Goal: Task Accomplishment & Management: Use online tool/utility

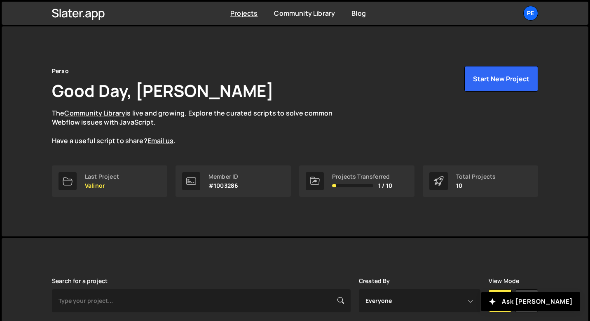
scroll to position [292, 0]
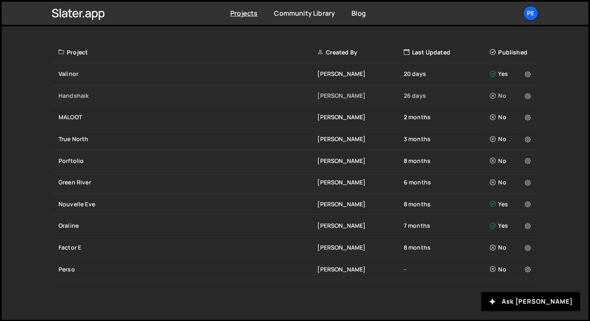
click at [87, 96] on div "Handshaik" at bounding box center [188, 96] width 259 height 8
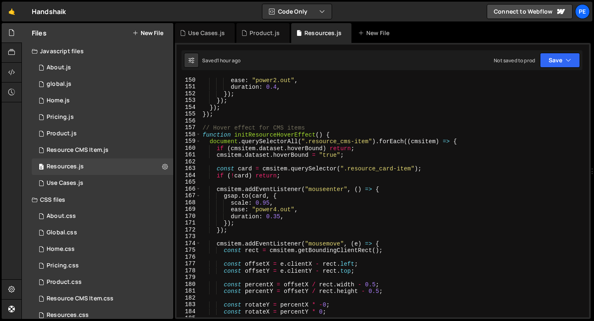
scroll to position [1014, 0]
type textarea "});"
click at [222, 115] on div "ease : "power2.out" , duration : 0.4 , }) ; }) ; }) ; }) ; // Hover effect for …" at bounding box center [393, 203] width 385 height 253
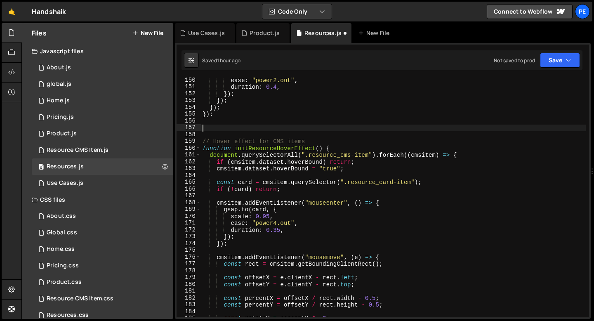
paste textarea "});"
type textarea "});"
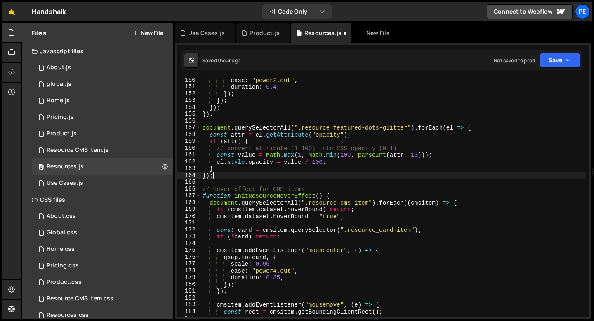
click at [222, 121] on div "ease : "power2.out" , duration : 0.4 , }) ; }) ; }) ; }) ; document . querySele…" at bounding box center [393, 203] width 385 height 253
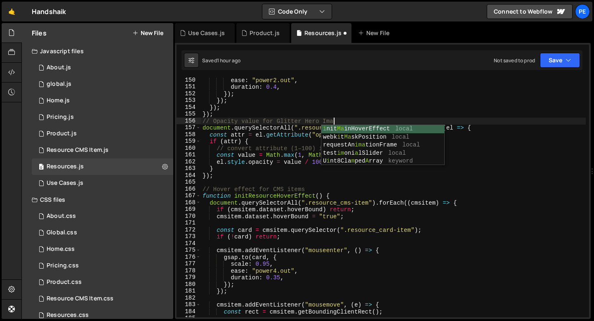
scroll to position [0, 9]
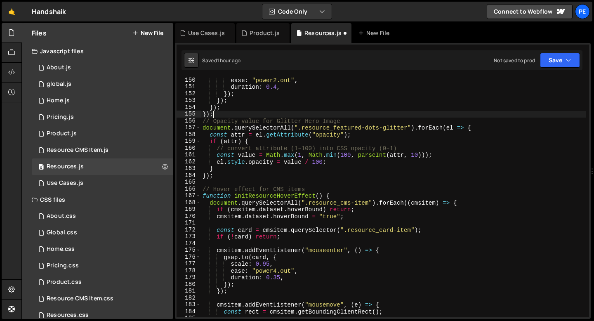
click at [227, 115] on div "ease : "power2.out" , duration : 0.4 , }) ; }) ; }) ; }) ; // Opacity value for…" at bounding box center [393, 203] width 385 height 253
type textarea "});"
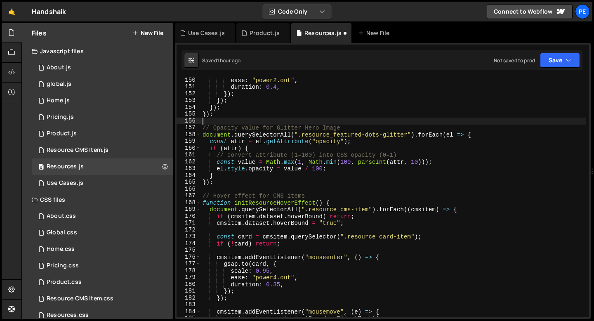
scroll to position [0, 0]
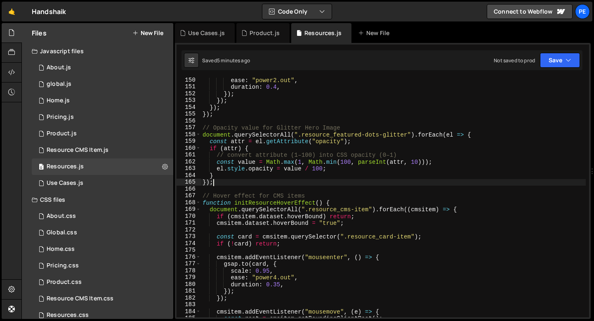
click at [227, 181] on div "ease : "power2.out" , duration : 0.4 , }) ; }) ; }) ; }) ; // Opacity value for…" at bounding box center [393, 203] width 385 height 253
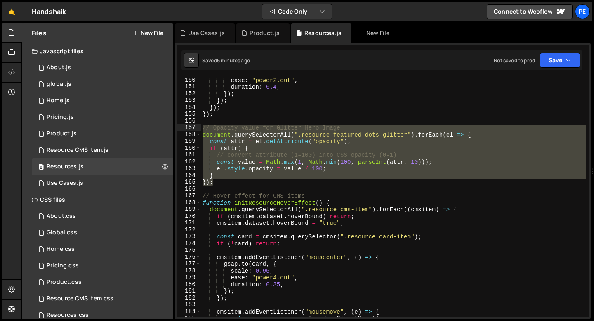
drag, startPoint x: 215, startPoint y: 184, endPoint x: 194, endPoint y: 127, distance: 60.5
click at [194, 127] on div "}); 150 151 152 153 154 155 156 157 158 159 160 161 162 163 164 165 166 167 168…" at bounding box center [382, 197] width 412 height 240
type textarea "// Opacity value for Glitter Hero Image document.querySelectorAll(".resource_fe…"
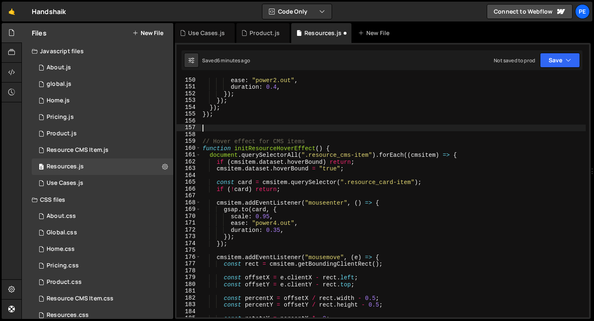
type textarea "// Hover effect for CMS items"
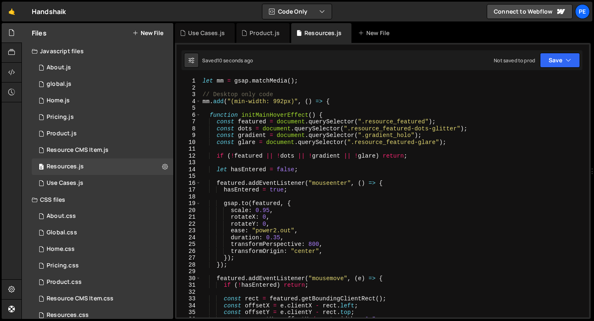
click at [286, 108] on div "let mm = gsap . matchMedia ( ) ; // Desktop only code mm . add ( "(min-width: 9…" at bounding box center [393, 203] width 385 height 253
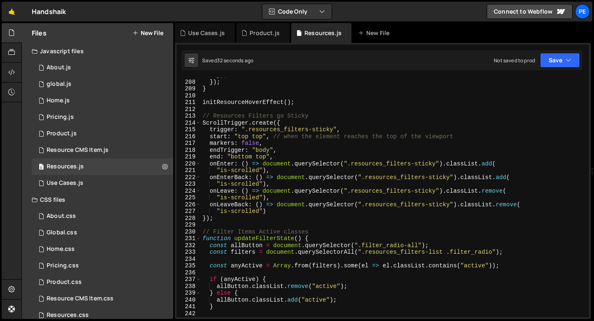
scroll to position [1371, 0]
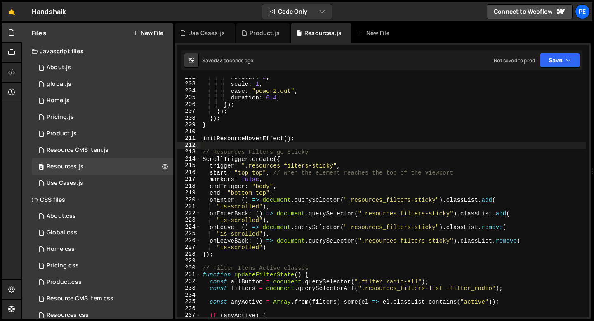
click at [241, 145] on div "rotateY : 0 , scale : 1 , ease : "power2.out" , duration : 0.4 , }) ; }) ; }) ;…" at bounding box center [393, 200] width 385 height 253
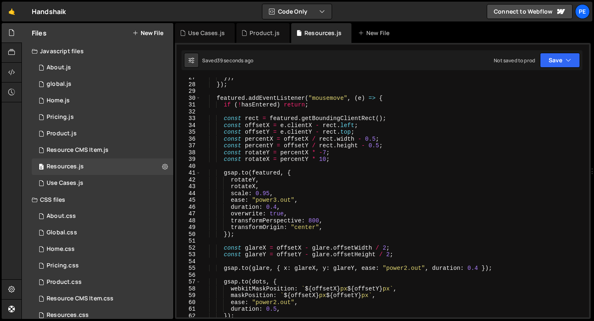
scroll to position [0, 0]
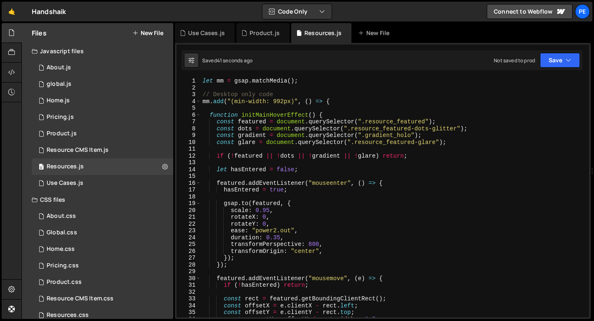
click at [338, 101] on div "let mm = gsap . matchMedia ( ) ; // Desktop only code mm . add ( "(min-width: 9…" at bounding box center [393, 203] width 385 height 253
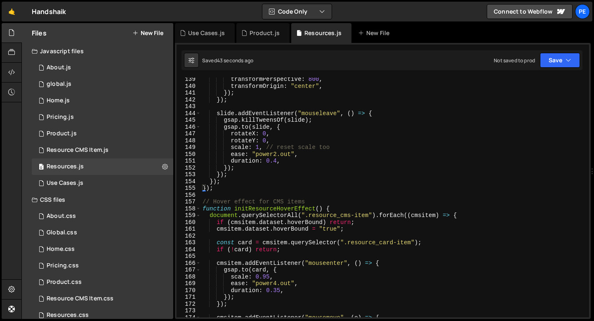
scroll to position [940, 0]
click at [229, 187] on div "transformPerspective : 800 , transformOrigin : "center" , }) ; }) ; slide . add…" at bounding box center [393, 202] width 385 height 253
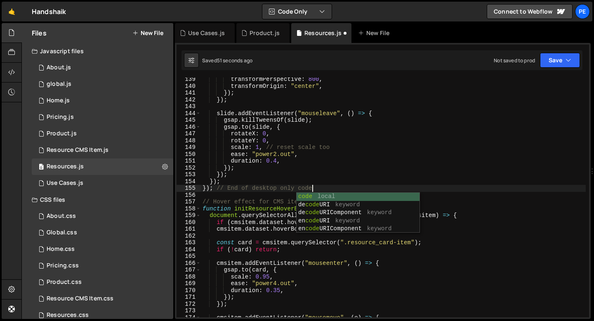
type textarea "}); // End of desktop only code"
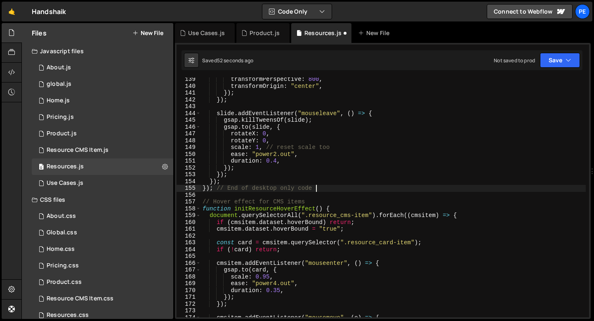
scroll to position [0, 0]
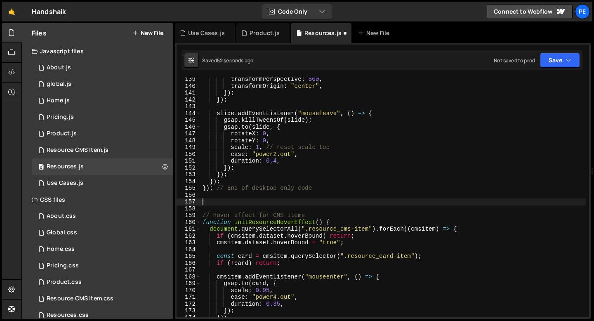
paste textarea "});"
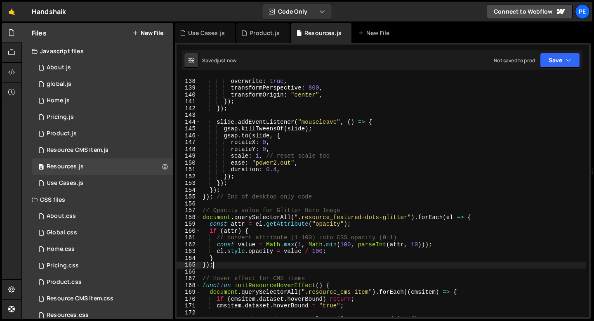
scroll to position [932, 0]
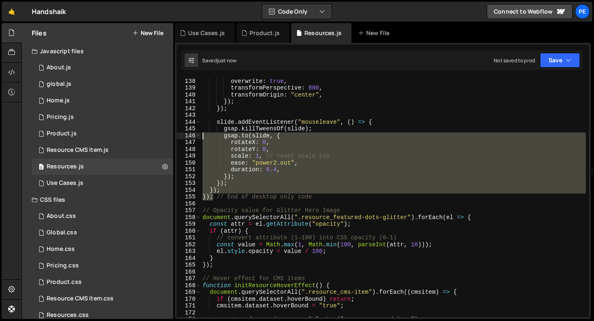
drag, startPoint x: 213, startPoint y: 196, endPoint x: 190, endPoint y: 137, distance: 63.7
click at [190, 136] on div "}); 137 138 139 140 141 142 143 144 145 146 147 148 149 150 151 152 153 154 155…" at bounding box center [382, 197] width 412 height 240
click at [314, 195] on div "duration : 0.5 , overwrite : true , transformPerspective : 800 , transformOrigi…" at bounding box center [393, 197] width 385 height 253
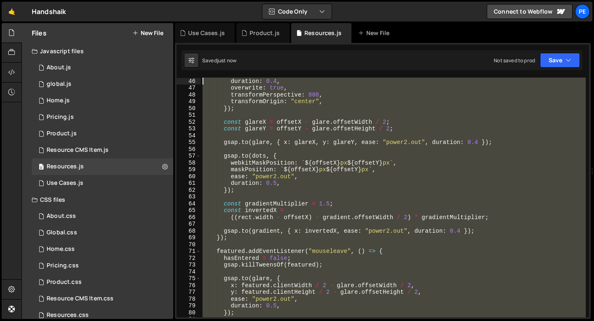
scroll to position [0, 0]
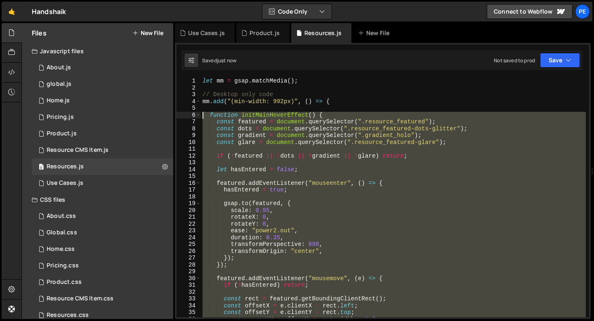
drag, startPoint x: 221, startPoint y: 189, endPoint x: 173, endPoint y: 115, distance: 88.5
click at [173, 115] on div "Files New File Javascript files 0 About.js 0 0 global.js 0 0 Home.js 0 0 0 0 0 0" at bounding box center [307, 171] width 572 height 296
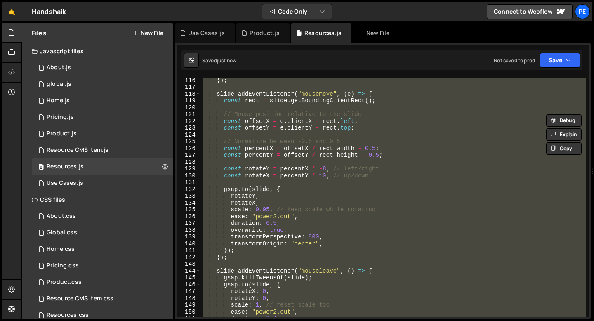
scroll to position [783, 0]
type textarea "function initMainHoverEffect() { const featured = document.querySelector(".reso…"
paste textarea
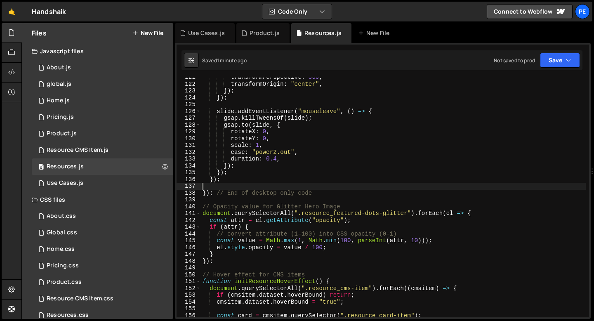
scroll to position [852, 0]
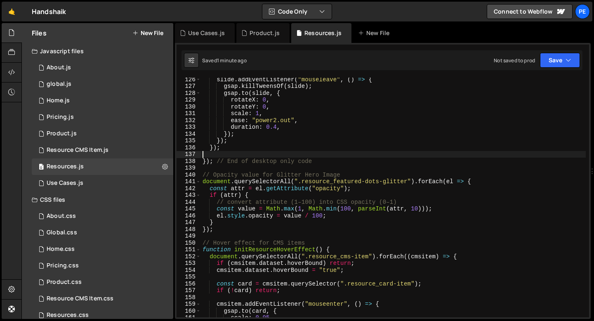
click at [233, 227] on div "slide . addEventListener ( "mouseleave" , ( ) => { gsap . killTweensOf ( slide …" at bounding box center [393, 202] width 385 height 253
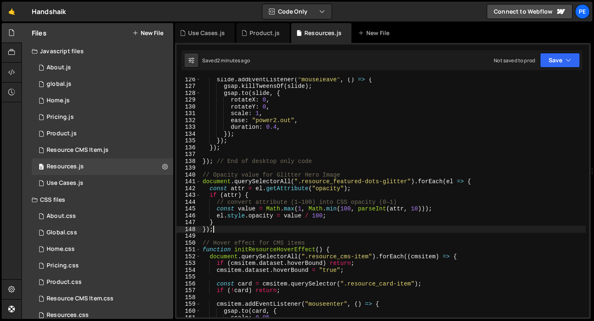
click at [236, 174] on div "slide . addEventListener ( "mouseleave" , ( ) => { gsap . killTweensOf ( slide …" at bounding box center [393, 202] width 385 height 253
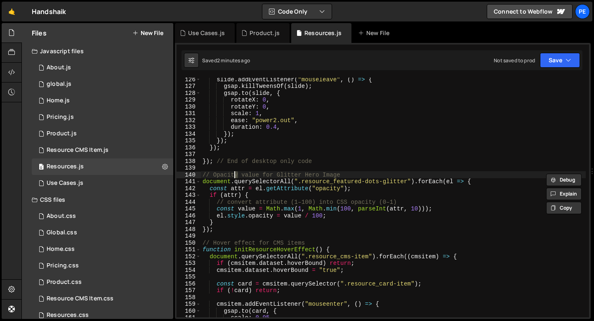
click at [218, 228] on div "slide . addEventListener ( "mouseleave" , ( ) => { gsap . killTweensOf ( slide …" at bounding box center [393, 202] width 385 height 253
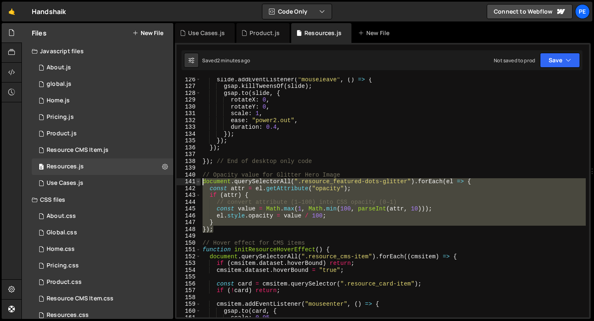
drag, startPoint x: 218, startPoint y: 228, endPoint x: 198, endPoint y: 180, distance: 52.0
click at [198, 180] on div "}); 126 127 128 129 130 131 132 133 134 135 136 137 138 139 140 141 142 143 144…" at bounding box center [382, 197] width 412 height 240
type textarea "document.querySelectorAll(".resource_featured-dots-glitter").forEach(el => { co…"
paste textarea
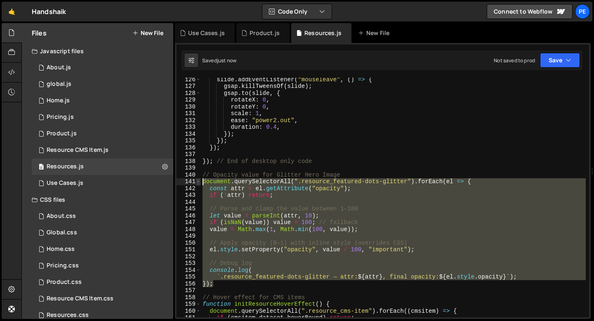
drag, startPoint x: 216, startPoint y: 284, endPoint x: 200, endPoint y: 183, distance: 101.9
click at [200, 183] on div "}); 126 127 128 129 130 131 132 133 134 135 136 137 138 139 140 141 142 143 144…" at bounding box center [382, 197] width 412 height 240
type textarea "document.querySelectorAll(".resource_featured-dots-glitter").forEach(el => { co…"
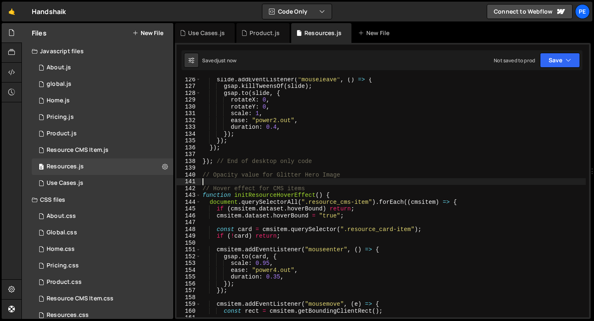
paste textarea "});"
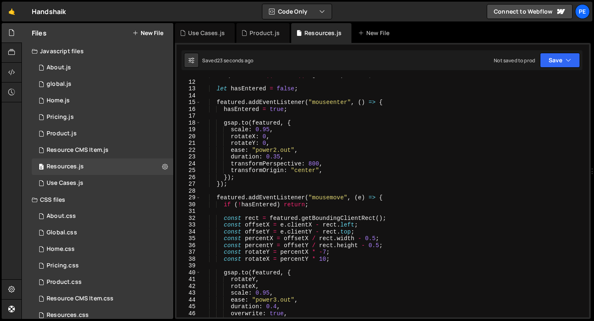
scroll to position [74, 0]
click at [316, 204] on div "if ( ! featured || ! dots || ! gradient ) return ; let hasEntered = false ; fea…" at bounding box center [393, 198] width 385 height 253
type textarea "if (!hasEntered) return;"
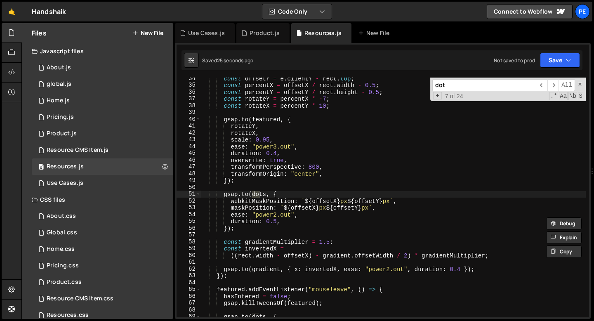
scroll to position [227, 0]
type input "dots"
click at [553, 85] on span "​" at bounding box center [553, 85] width 12 height 12
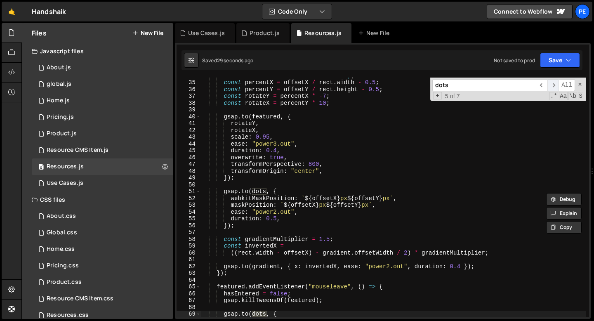
scroll to position [230, 0]
click at [553, 85] on span "​" at bounding box center [553, 85] width 12 height 12
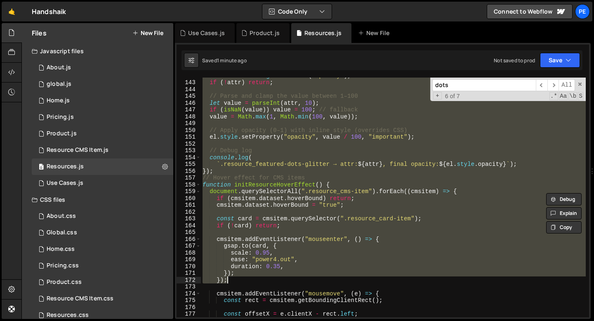
scroll to position [964, 0]
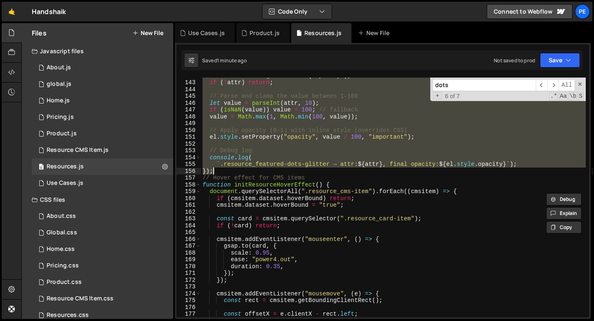
drag, startPoint x: 203, startPoint y: 195, endPoint x: 222, endPoint y: 173, distance: 28.9
click at [222, 173] on div "const attr = el . getAttribute ( "opacity" ) ; if ( ! attr ) return ; // Parse …" at bounding box center [393, 198] width 385 height 253
type textarea "`.resource_featured-dots-glitter → attr: ${attr}, final opacity: ${el.style.opa…"
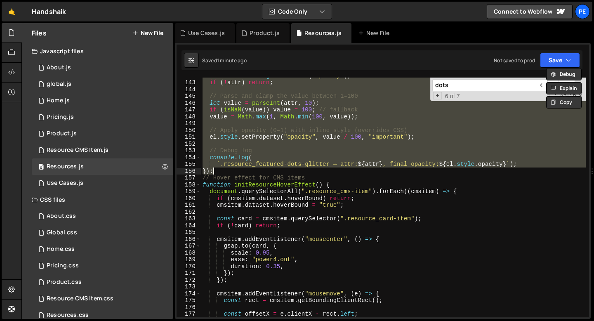
paste textarea
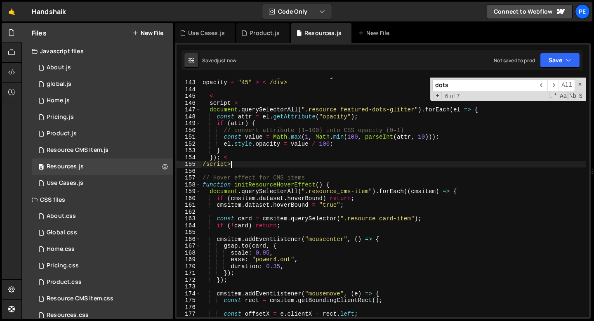
click at [232, 162] on div "div class = "resource_featured-dots-glitter" opacity = "45" > < /div> < script …" at bounding box center [393, 198] width 385 height 253
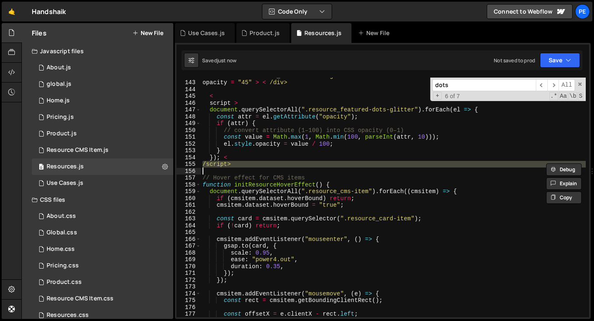
click at [232, 162] on div "div class = "resource_featured-dots-glitter" opacity = "45" > < /div> < script …" at bounding box center [393, 198] width 385 height 253
type textarea "/script>"
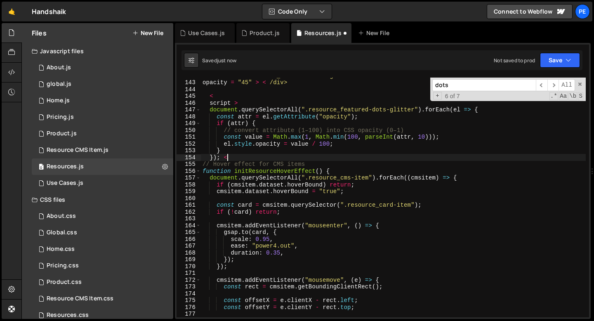
type textarea "});"
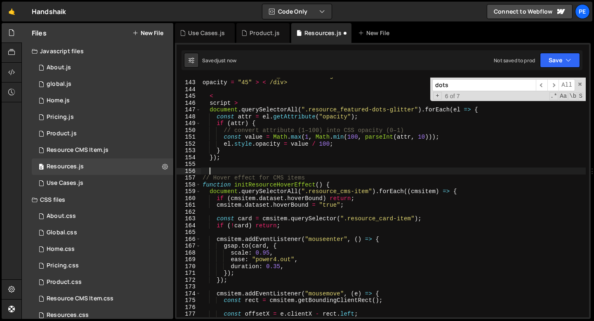
click at [242, 103] on div "div class = "resource_featured-dots-glitter" opacity = "45" > < /div> < script …" at bounding box center [393, 198] width 385 height 253
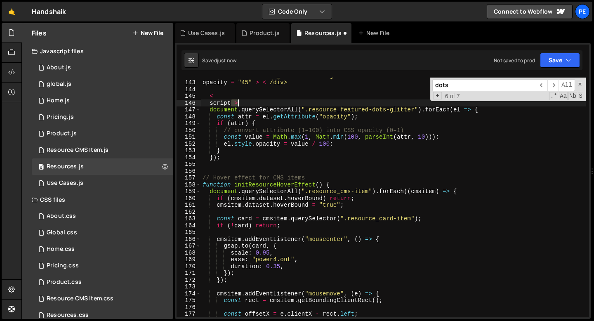
click at [242, 103] on div "div class = "resource_featured-dots-glitter" opacity = "45" > < /div> < script …" at bounding box center [393, 198] width 385 height 253
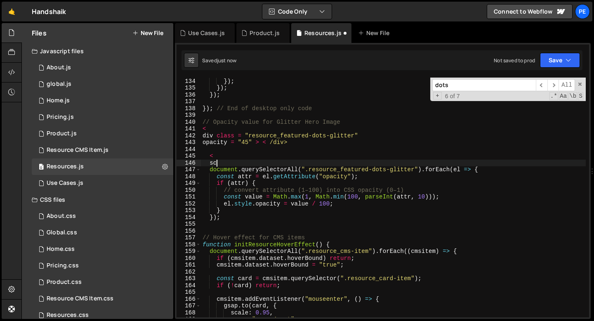
scroll to position [902, 0]
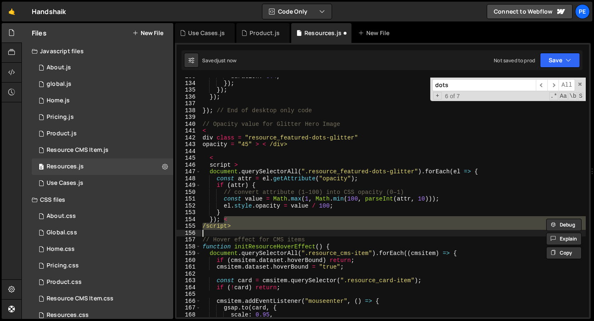
type textarea "}"
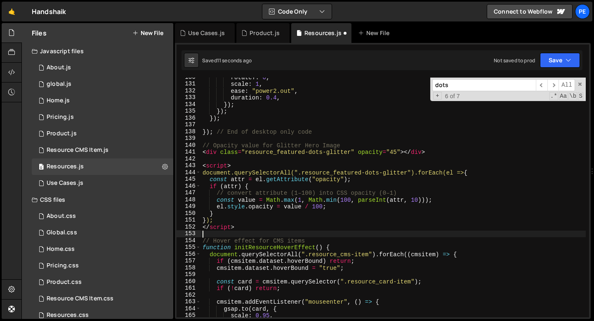
scroll to position [881, 0]
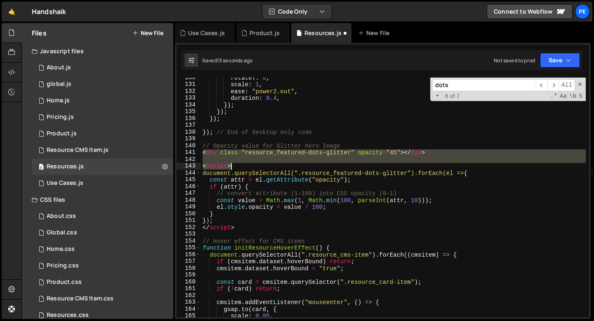
drag, startPoint x: 203, startPoint y: 152, endPoint x: 238, endPoint y: 165, distance: 37.1
click at [237, 165] on div "rotateY : 0 , scale : 1 , ease : "power2.out" , duration : 0.4 , }) ; }) ; }) ;…" at bounding box center [393, 200] width 385 height 253
type textarea "<script>"
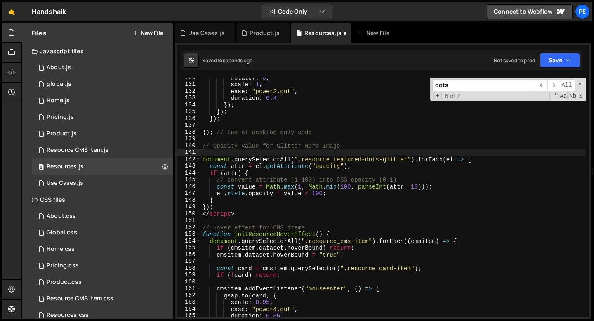
click at [237, 214] on div "rotateY : 0 , scale : 1 , ease : "power2.out" , duration : 0.4 , }) ; }) ; }) ;…" at bounding box center [393, 200] width 385 height 253
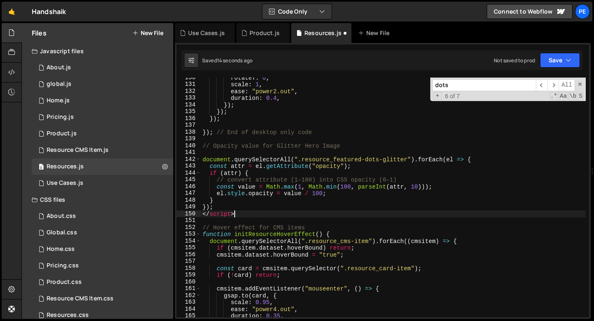
click at [237, 214] on div "rotateY : 0 , scale : 1 , ease : "power2.out" , duration : 0.4 , }) ; }) ; }) ;…" at bounding box center [393, 200] width 385 height 253
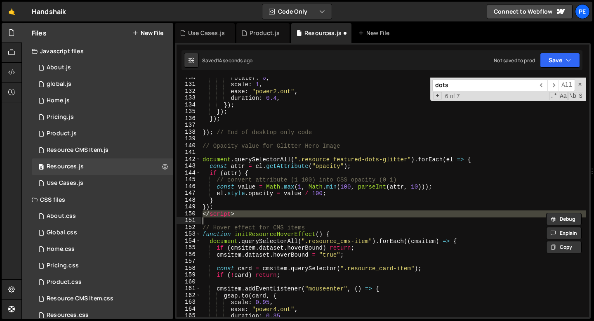
click at [237, 214] on div "rotateY : 0 , scale : 1 , ease : "power2.out" , duration : 0.4 , }) ; }) ; }) ;…" at bounding box center [393, 200] width 385 height 253
type textarea "</script>"
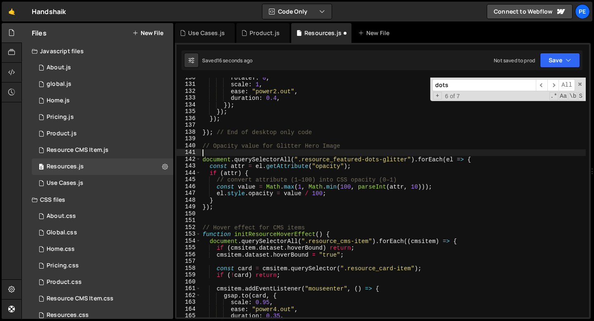
click at [215, 155] on div "rotateY : 0 , scale : 1 , ease : "power2.out" , duration : 0.4 , }) ; }) ; }) ;…" at bounding box center [393, 200] width 385 height 253
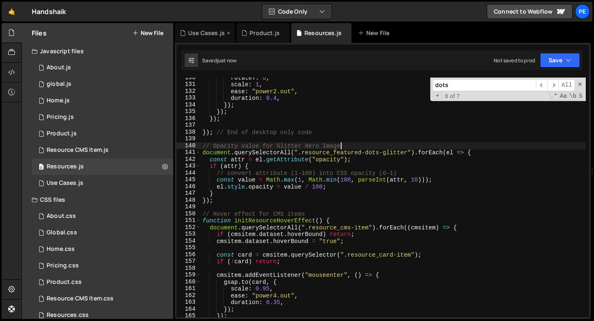
type textarea "// Opacity value for Glitter Hero Image"
click at [265, 33] on div "Product.js" at bounding box center [264, 33] width 30 height 8
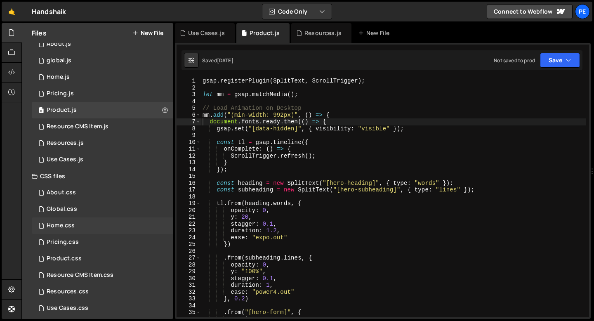
scroll to position [29, 0]
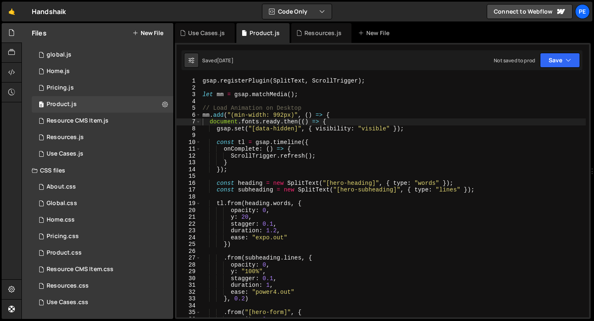
click at [0, 0] on icon at bounding box center [0, 0] width 0 height 0
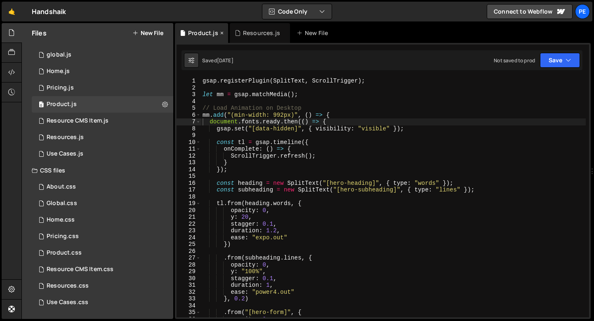
click at [221, 33] on icon at bounding box center [222, 33] width 6 height 8
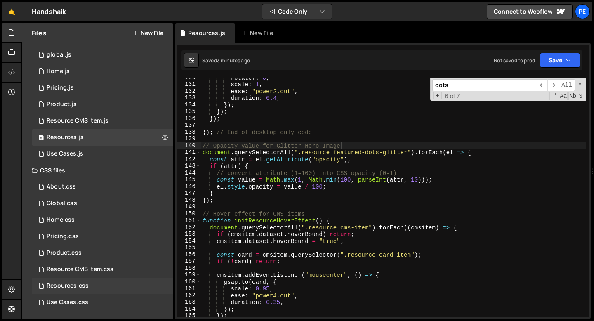
click at [61, 288] on div "Resources.css" at bounding box center [68, 285] width 42 height 7
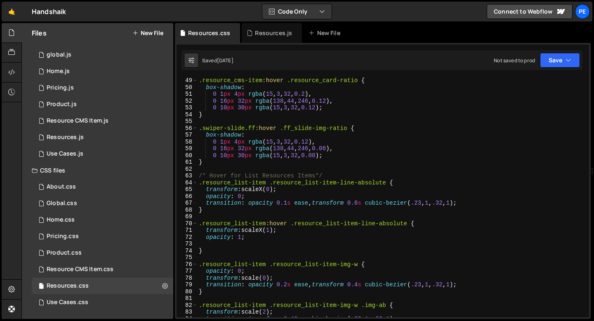
scroll to position [327, 0]
click at [253, 218] on div ".resource_cms-item :hover .resource_card-ratio { box-shadow : 0 1 px 4 px rgba …" at bounding box center [391, 203] width 388 height 253
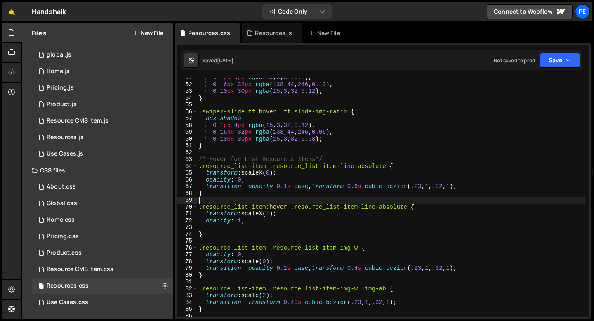
scroll to position [343, 0]
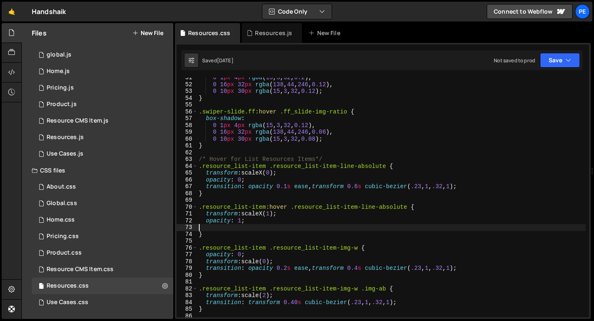
click at [252, 225] on div "0 1 px 4 px rgba ( 15 , 3 , 32 , 0.2 ), 0 16 px 32 px rgba ( 138 , 44 , 246 , 0…" at bounding box center [391, 200] width 388 height 253
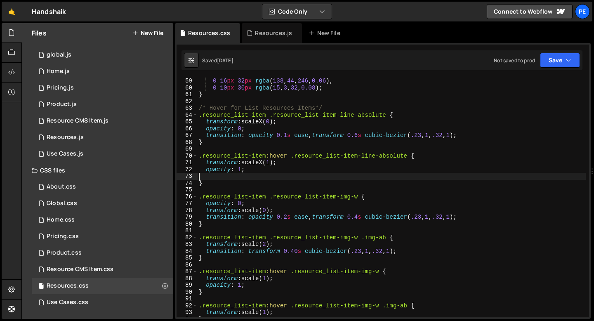
scroll to position [409, 0]
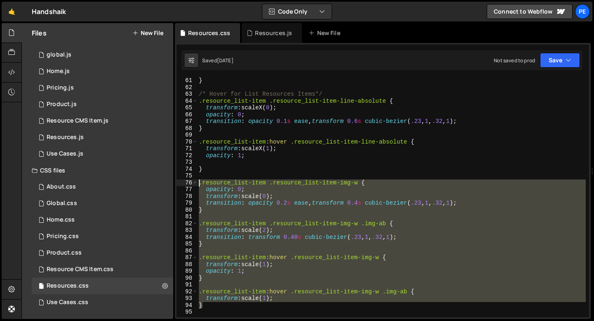
drag, startPoint x: 202, startPoint y: 305, endPoint x: 199, endPoint y: 184, distance: 121.7
click at [199, 184] on div "} /* Hover for List Resources Items*/ .resource_list-item .resource_list-item-l…" at bounding box center [391, 203] width 388 height 253
type textarea ".resource_list-item .resource_list-item-img-w { opacity: 0;"
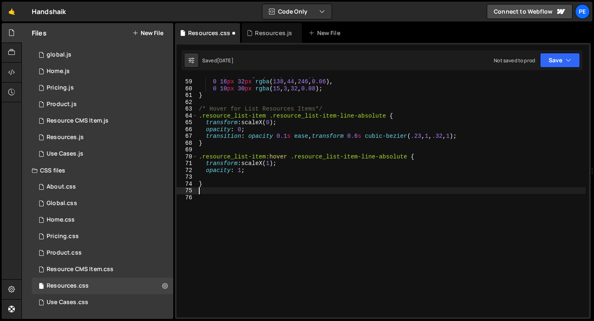
scroll to position [387, 0]
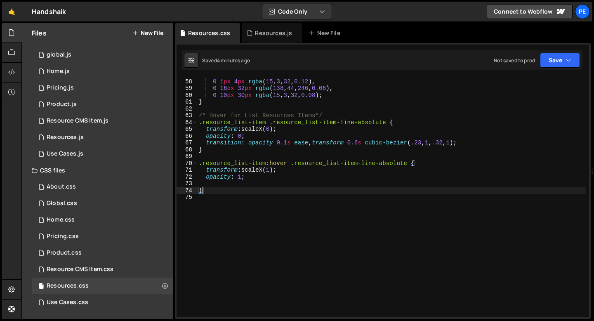
click at [242, 193] on div "box-shadow : 0 1 px 4 px rgba ( 15 , 3 , 32 , 0.12 ), 0 16 px 32 px rgba ( 138 …" at bounding box center [391, 197] width 388 height 253
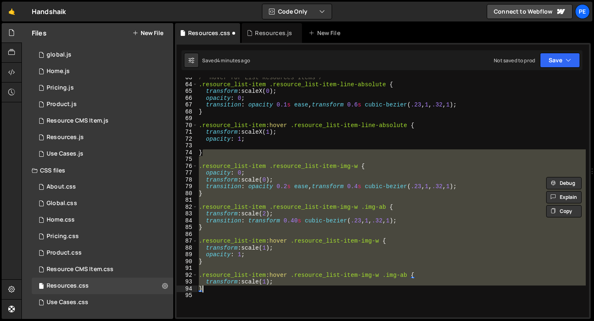
scroll to position [425, 0]
click at [282, 165] on div "/* Hover for List Resources Items*/ .resource_list-item .resource_list-item-lin…" at bounding box center [391, 197] width 388 height 240
type textarea ".resource_list-item .resource_list-item-img-w {"
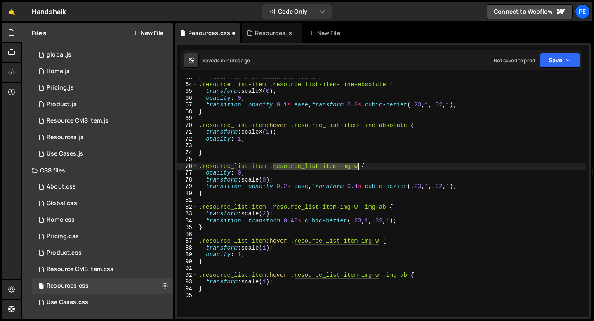
drag, startPoint x: 274, startPoint y: 166, endPoint x: 357, endPoint y: 168, distance: 83.3
click at [357, 168] on div "/* Hover for List Resources Items*/ .resource_list-item .resource_list-item-lin…" at bounding box center [391, 200] width 388 height 253
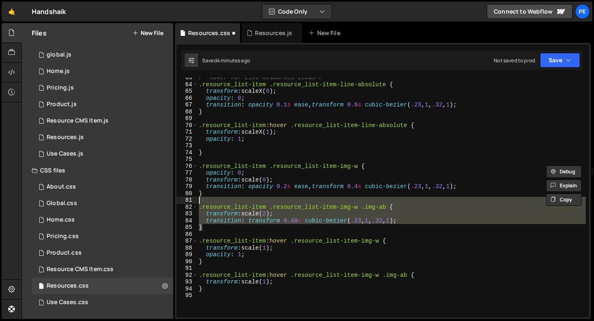
drag, startPoint x: 213, startPoint y: 225, endPoint x: 193, endPoint y: 203, distance: 29.8
click at [193, 203] on div ".resource_list-item .resource_list-item-img-w { 63 64 65 66 67 68 69 70 71 72 7…" at bounding box center [382, 197] width 412 height 240
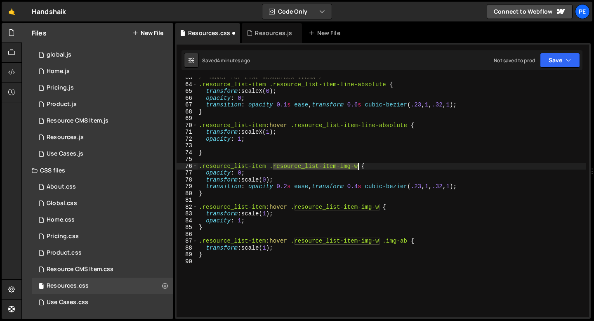
drag, startPoint x: 273, startPoint y: 167, endPoint x: 358, endPoint y: 166, distance: 84.9
click at [358, 166] on div "/* Hover for List Resources Items*/ .resource_list-item .resource_list-item-lin…" at bounding box center [391, 200] width 388 height 253
paste textarea "bg"
click at [268, 179] on div "/* Hover for List Resources Items*/ .resource_list-item .resource_list-item-lin…" at bounding box center [391, 200] width 388 height 253
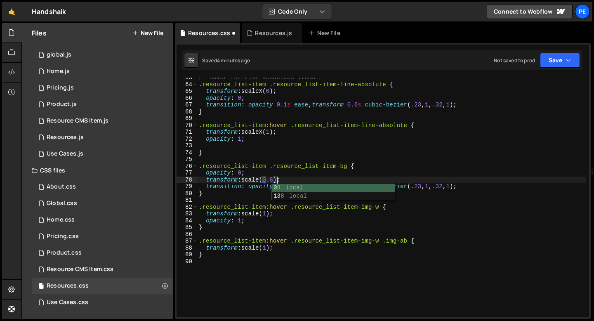
scroll to position [0, 5]
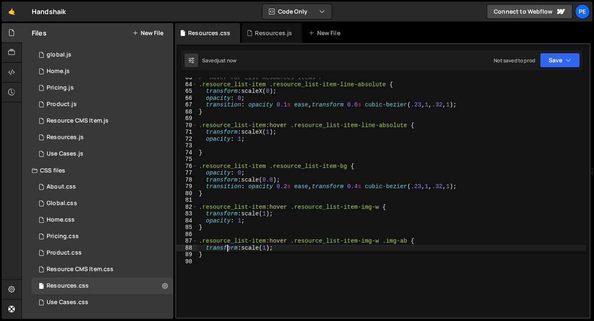
click at [225, 251] on div "/* Hover for List Resources Items*/ .resource_list-item .resource_list-item-lin…" at bounding box center [391, 200] width 388 height 253
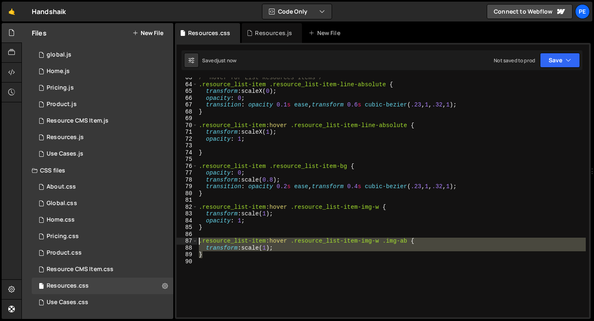
drag, startPoint x: 224, startPoint y: 251, endPoint x: 198, endPoint y: 241, distance: 27.9
click at [198, 241] on div "/* Hover for List Resources Items*/ .resource_list-item .resource_list-item-lin…" at bounding box center [391, 200] width 388 height 253
type textarea ".resource_list-item:hover .resource_list-item-img-w .img-ab { transform: scale(…"
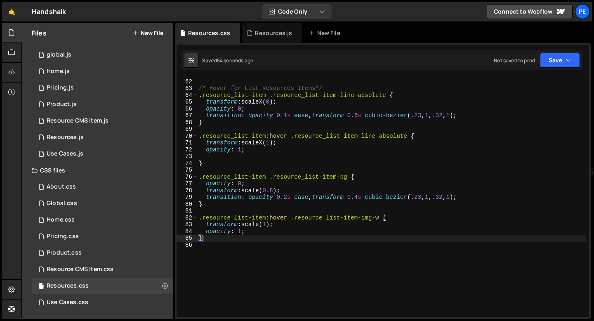
scroll to position [414, 0]
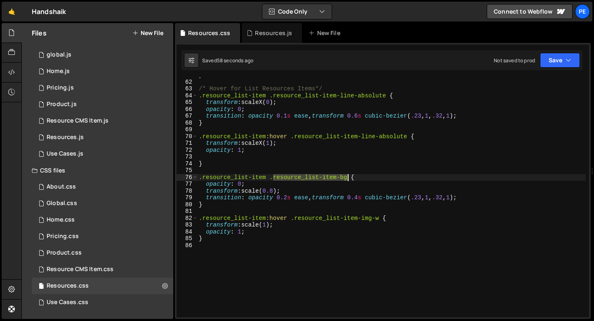
drag, startPoint x: 274, startPoint y: 178, endPoint x: 346, endPoint y: 178, distance: 72.6
click at [346, 178] on div "} /* Hover for List Resources Items*/ .resource_list-item .resource_list-item-l…" at bounding box center [391, 198] width 388 height 253
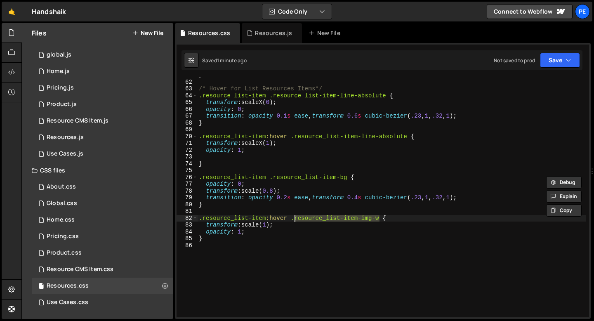
drag, startPoint x: 379, startPoint y: 218, endPoint x: 294, endPoint y: 217, distance: 85.7
click at [293, 217] on div "} /* Hover for List Resources Items*/ .resource_list-item .resource_list-item-l…" at bounding box center [391, 198] width 388 height 253
paste textarea "bg"
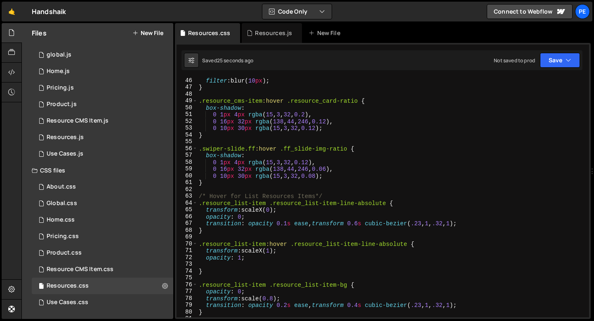
scroll to position [305, 0]
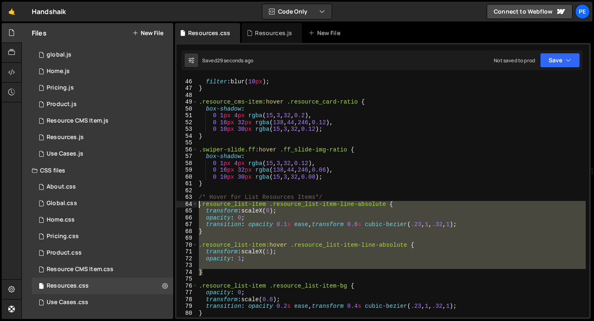
drag, startPoint x: 207, startPoint y: 272, endPoint x: 190, endPoint y: 204, distance: 70.5
click at [190, 204] on div ".resource_list-item:hover .resource_list-item-bg { 45 46 47 48 49 50 51 52 53 5…" at bounding box center [382, 197] width 412 height 240
type textarea ".resource_list-item .resource_list-item-line-absolute { transform: scaleX(0);"
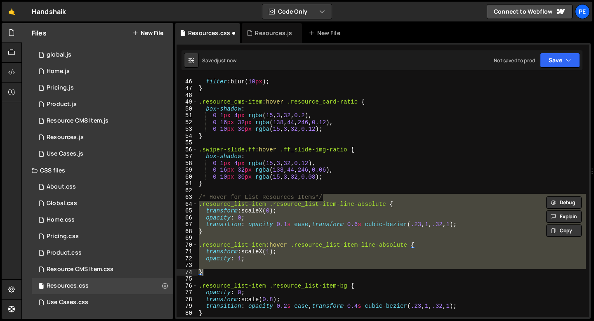
click at [313, 209] on div "mix-blend-mode : overlay ; filter : blur( 10 px ) ; } .resource_cms-item :hover…" at bounding box center [391, 197] width 388 height 240
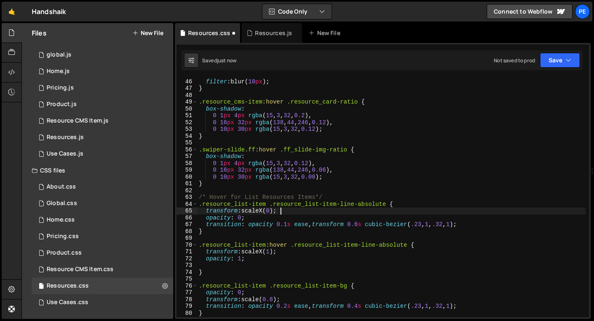
click at [371, 205] on div "mix-blend-mode : overlay ; filter : blur( 10 px ) ; } .resource_cms-item :hover…" at bounding box center [391, 197] width 388 height 253
click at [282, 210] on div "mix-blend-mode : overlay ; filter : blur( 10 px ) ; } .resource_cms-item :hover…" at bounding box center [391, 197] width 388 height 253
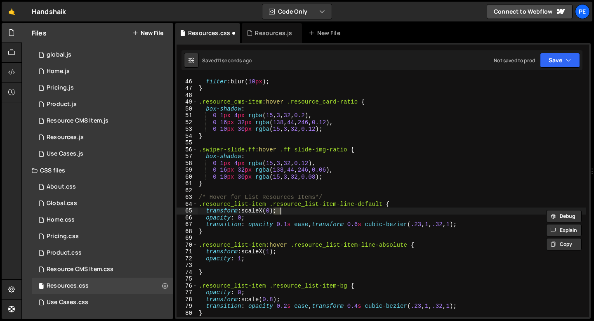
click at [282, 210] on div "mix-blend-mode : overlay ; filter : blur( 10 px ) ; } .resource_cms-item :hover…" at bounding box center [391, 197] width 388 height 253
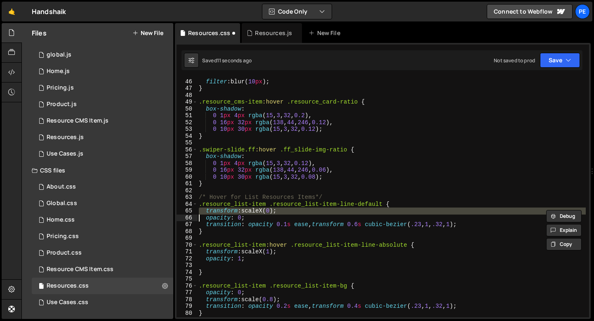
scroll to position [0, 3]
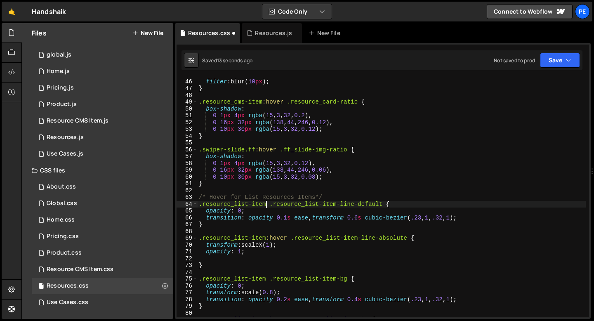
click at [265, 204] on div "mix-blend-mode : overlay ; filter : blur( 10 px ) ; } .resource_cms-item :hover…" at bounding box center [391, 197] width 388 height 253
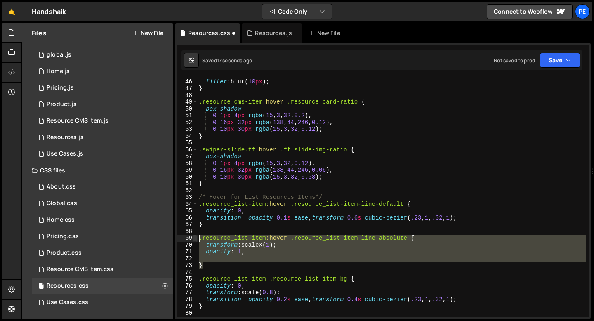
drag, startPoint x: 222, startPoint y: 264, endPoint x: 195, endPoint y: 239, distance: 36.5
click at [195, 239] on div ".resource_list-item:hover .resource_list-item-line-default { 45 46 47 48 49 50 …" at bounding box center [382, 197] width 412 height 240
type textarea ".resource_list-item:hover .resource_list-item-line-absolute { transform: scaleX…"
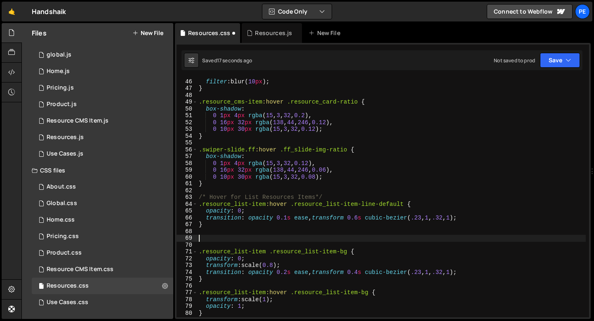
scroll to position [0, 0]
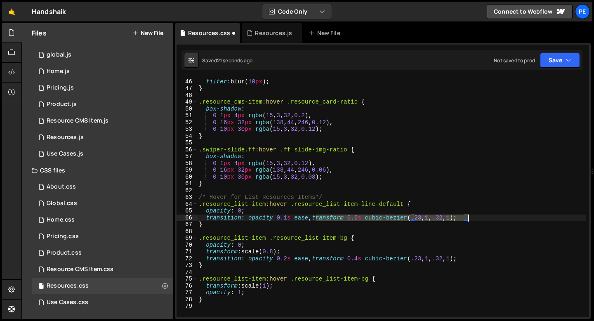
drag, startPoint x: 316, startPoint y: 218, endPoint x: 467, endPoint y: 218, distance: 150.9
click at [467, 218] on div "mix-blend-mode : overlay ; filter : blur( 10 px ) ; } .resource_cms-item :hover…" at bounding box center [391, 197] width 388 height 253
click at [286, 217] on div "mix-blend-mode : overlay ; filter : blur( 10 px ) ; } .resource_cms-item :hover…" at bounding box center [391, 197] width 388 height 253
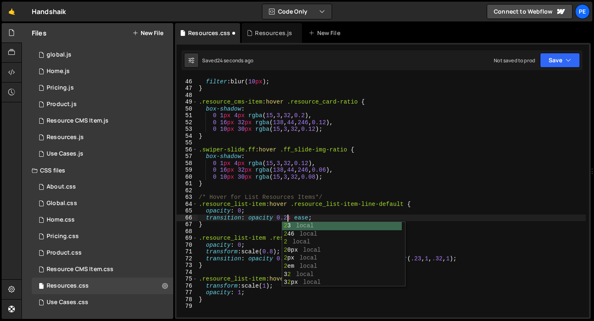
click at [213, 223] on div "mix-blend-mode : overlay ; filter : blur( 10 px ) ; } .resource_cms-item :hover…" at bounding box center [391, 197] width 388 height 253
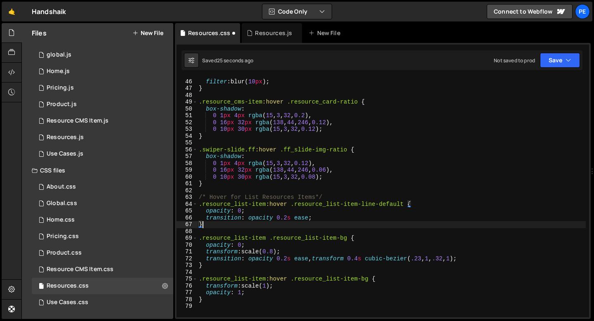
scroll to position [0, 0]
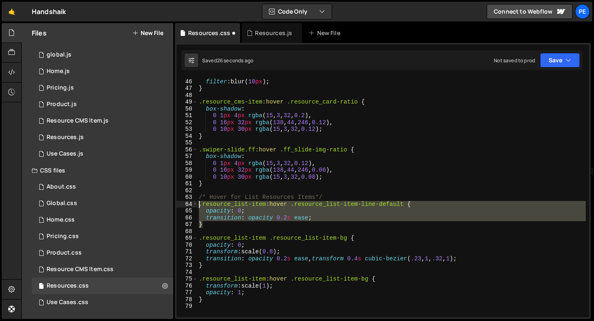
drag, startPoint x: 209, startPoint y: 224, endPoint x: 200, endPoint y: 207, distance: 19.5
click at [200, 207] on div "mix-blend-mode : overlay ; filter : blur( 10 px ) ; } .resource_cms-item :hover…" at bounding box center [391, 197] width 388 height 253
click at [339, 196] on div "mix-blend-mode : overlay ; filter : blur( 10 px ) ; } .resource_cms-item :hover…" at bounding box center [391, 197] width 388 height 253
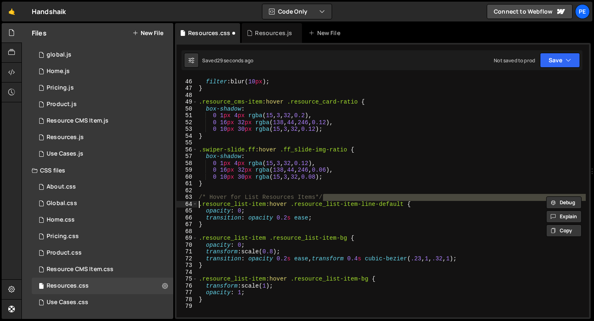
click at [339, 196] on div "mix-blend-mode : overlay ; filter : blur( 10 px ) ; } .resource_cms-item :hover…" at bounding box center [391, 197] width 388 height 240
type textarea "/* Hover for List Resources Items*/"
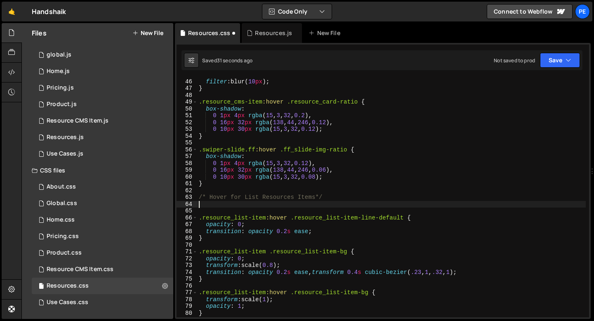
paste textarea "}"
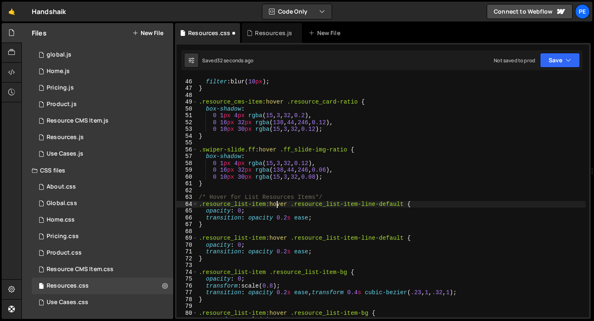
click at [277, 205] on div "mix-blend-mode : overlay ; filter : blur( 10 px ) ; } .resource_cms-item :hover…" at bounding box center [391, 197] width 388 height 253
click at [241, 209] on div "mix-blend-mode : overlay ; filter : blur( 10 px ) ; } .resource_cms-item :hover…" at bounding box center [391, 197] width 388 height 253
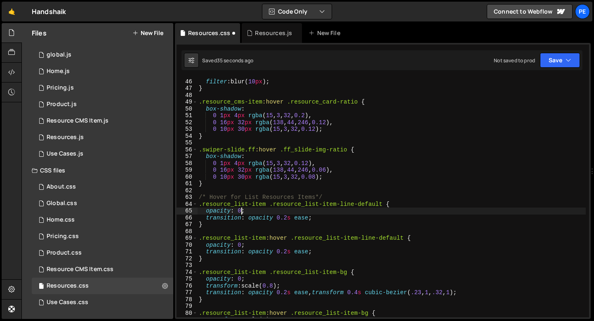
type textarea "opacity: 1;"
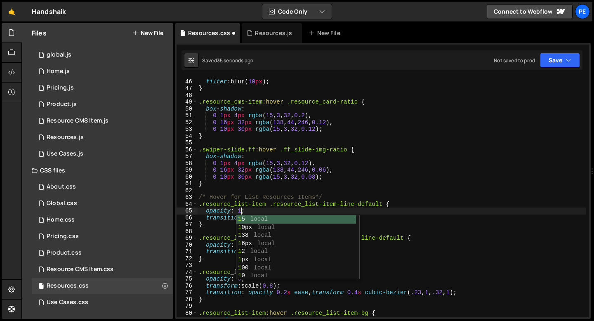
scroll to position [0, 2]
click at [204, 232] on div "mix-blend-mode : overlay ; filter : blur( 10 px ) ; } .resource_cms-item :hover…" at bounding box center [391, 197] width 388 height 253
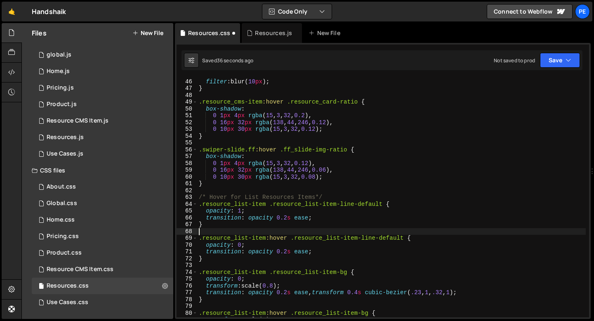
scroll to position [0, 0]
click at [262, 252] on div "mix-blend-mode : overlay ; filter : blur( 10 px ) ; } .resource_cms-item :hover…" at bounding box center [391, 197] width 388 height 253
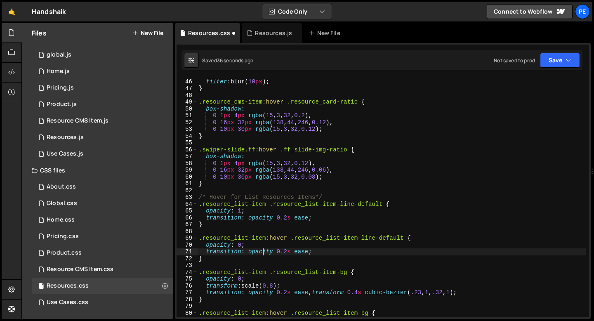
click at [262, 252] on div "mix-blend-mode : overlay ; filter : blur( 10 px ) ; } .resource_cms-item :hover…" at bounding box center [391, 197] width 388 height 253
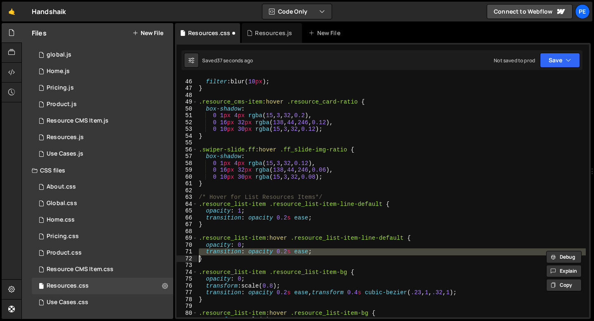
click at [262, 252] on div "mix-blend-mode : overlay ; filter : blur( 10 px ) ; } .resource_cms-item :hover…" at bounding box center [391, 197] width 388 height 253
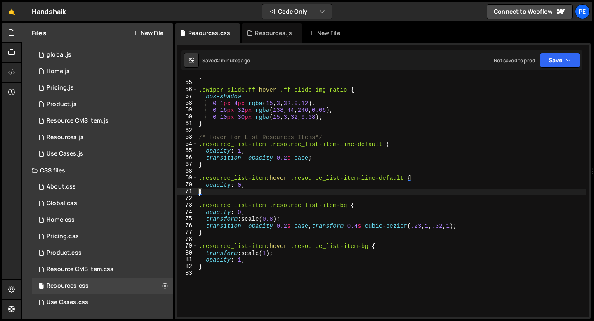
scroll to position [382, 0]
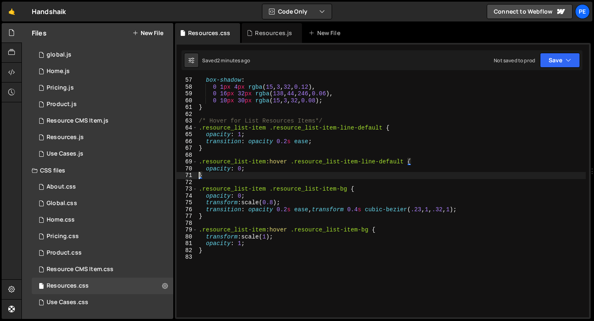
click at [277, 202] on div "box-shadow : 0 1 px 4 px rgba ( 15 , 3 , 32 , 0.12 ), 0 16 px 32 px rgba ( 138 …" at bounding box center [391, 203] width 388 height 253
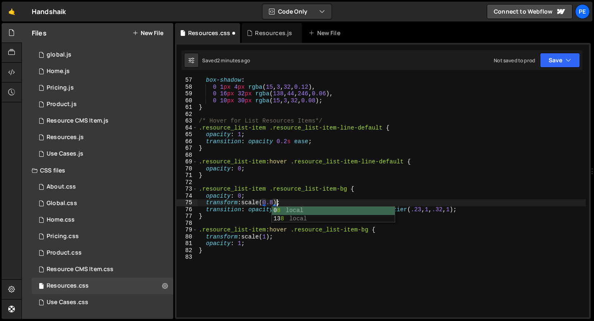
scroll to position [0, 5]
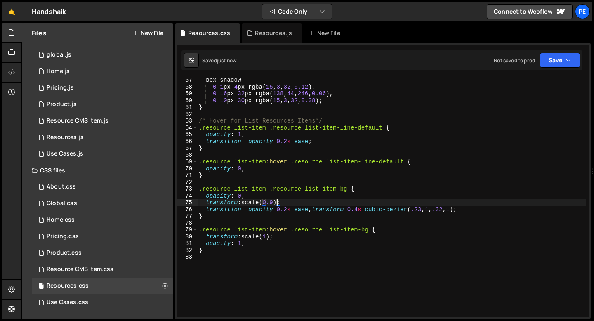
type textarea "transform: scale(0.9);"
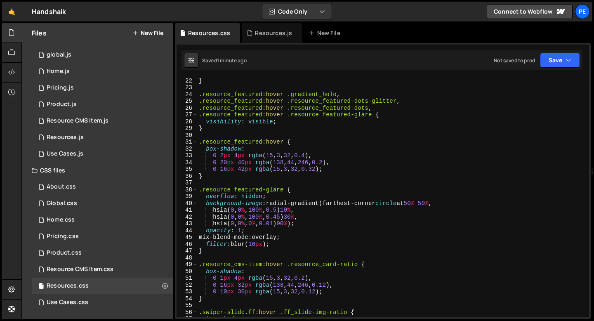
scroll to position [143, 0]
click at [268, 36] on div "Resources.js" at bounding box center [273, 33] width 37 height 8
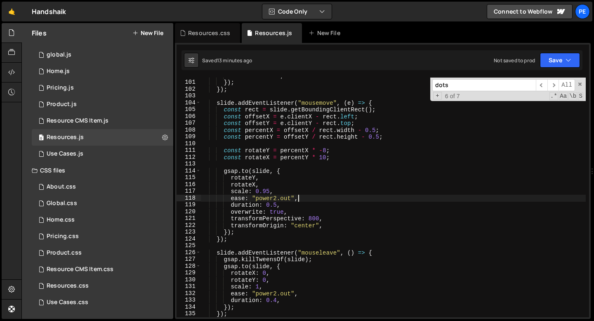
click at [333, 196] on div "duration : 0.35 , }) ; }) ; slide . addEventListener ( "mousemove" , ( e ) => {…" at bounding box center [393, 198] width 385 height 253
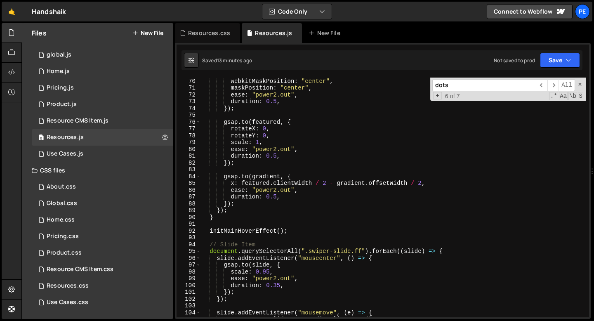
scroll to position [469, 0]
click at [581, 85] on span at bounding box center [580, 84] width 6 height 6
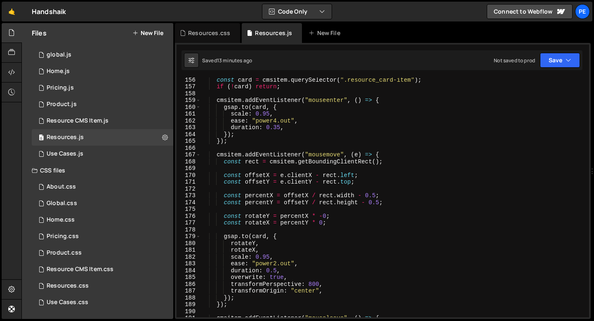
scroll to position [1062, 0]
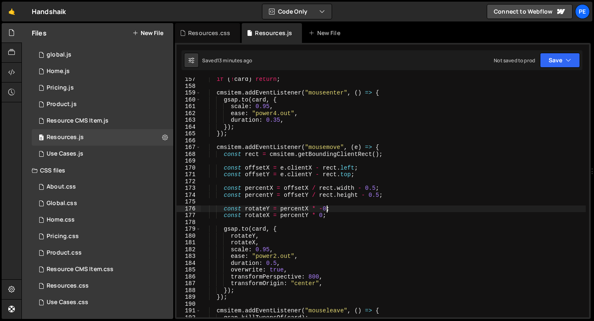
click at [326, 206] on div "if ( ! card ) return ; cmsitem . addEventListener ( "mouseenter" , ( ) => { gsa…" at bounding box center [393, 202] width 385 height 253
click at [322, 214] on div "if ( ! card ) return ; cmsitem . addEventListener ( "mouseenter" , ( ) => { gsa…" at bounding box center [393, 202] width 385 height 253
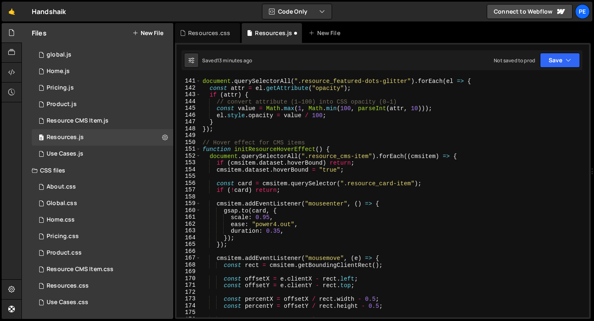
scroll to position [945, 0]
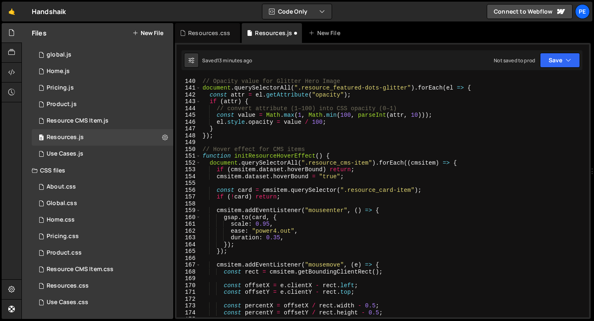
click at [267, 139] on div "// Opacity value for Glitter Hero Image document . querySelectorAll ( ".resourc…" at bounding box center [393, 197] width 385 height 253
type textarea "});"
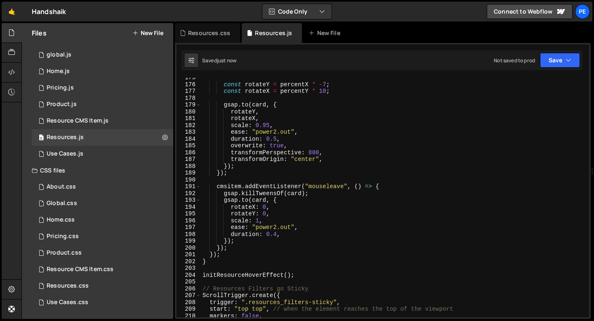
scroll to position [1319, 0]
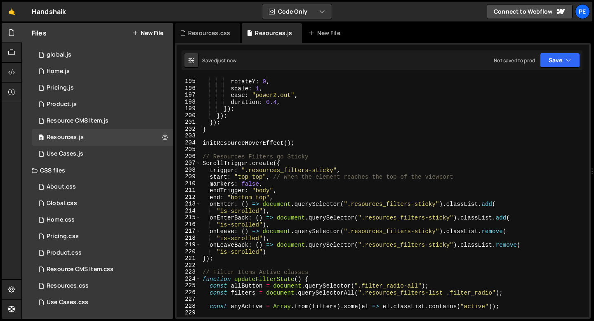
click at [218, 149] on div "rotateX : 0 , rotateY : 0 , scale : 1 , ease : "power2.out" , duration : 0.4 , …" at bounding box center [393, 197] width 385 height 253
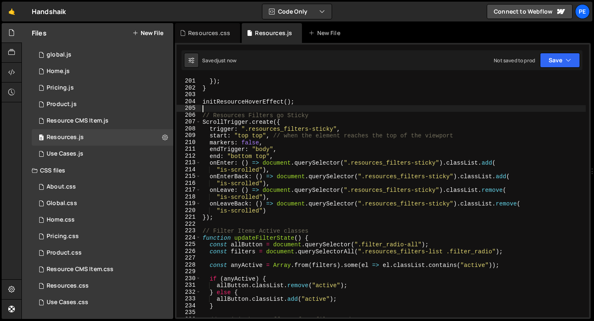
scroll to position [1360, 0]
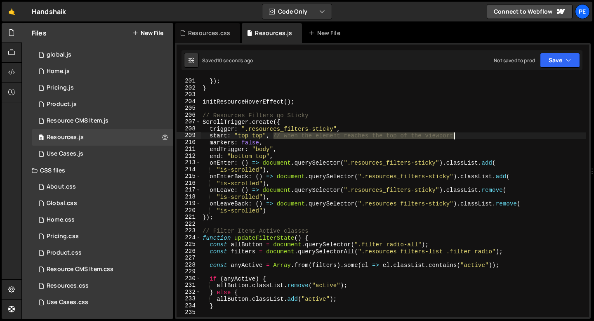
drag, startPoint x: 273, startPoint y: 136, endPoint x: 462, endPoint y: 135, distance: 188.8
click at [462, 135] on div "}) ; }) ; } initResourceHoverEffect ( ) ; // Resources Filters go Sticky Scroll…" at bounding box center [393, 197] width 385 height 253
type textarea "start: "top top","
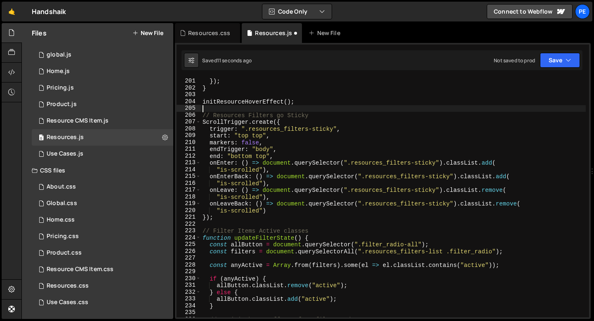
click at [308, 106] on div "}) ; }) ; } initResourceHoverEffect ( ) ; // Resources Filters go Sticky Scroll…" at bounding box center [393, 197] width 385 height 253
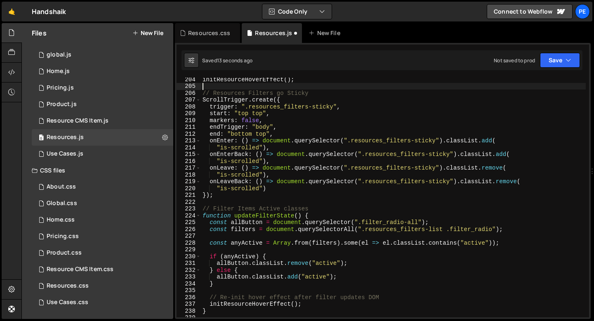
click at [266, 196] on div "initResourceHoverEffect ( ) ; // Resources Filters go Sticky ScrollTrigger . cr…" at bounding box center [393, 202] width 385 height 253
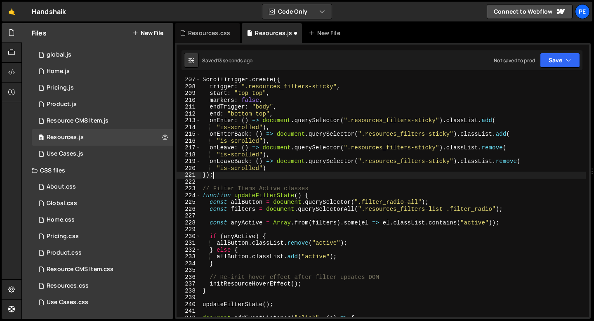
scroll to position [1444, 0]
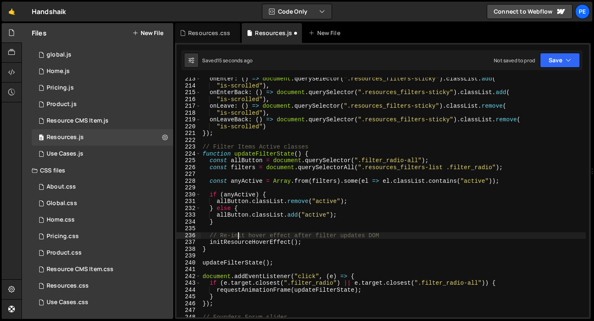
click at [238, 235] on div "onEnter : ( ) => document . querySelector ( ".resources_filters-sticky" ) . cla…" at bounding box center [393, 201] width 385 height 253
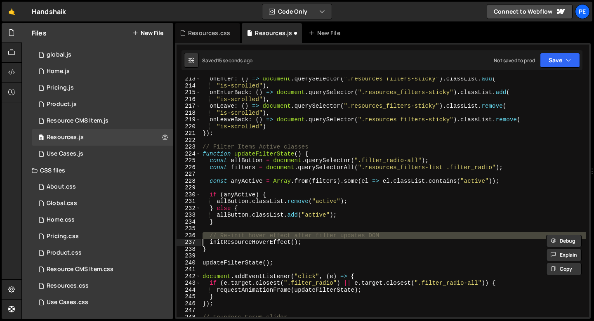
click at [238, 235] on div "onEnter : ( ) => document . querySelector ( ".resources_filters-sticky" ) . cla…" at bounding box center [393, 201] width 385 height 253
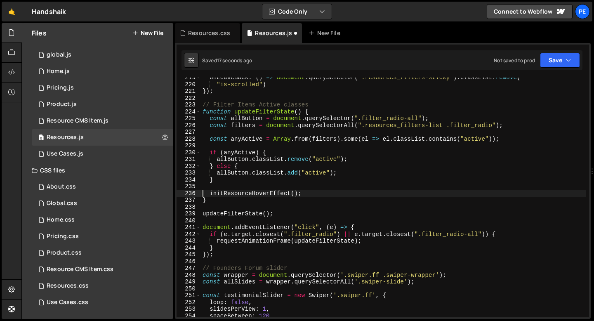
scroll to position [1528, 0]
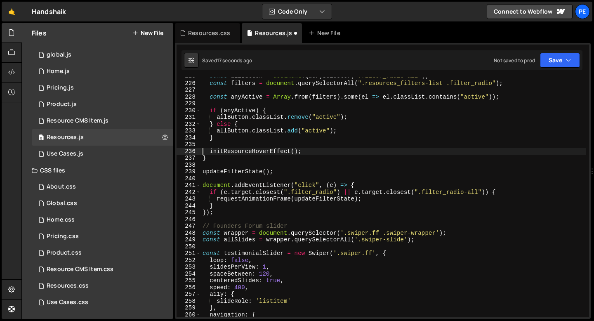
click at [221, 225] on div "const allButton = document . querySelector ( ".filter_radio-all" ) ; const filt…" at bounding box center [393, 199] width 385 height 253
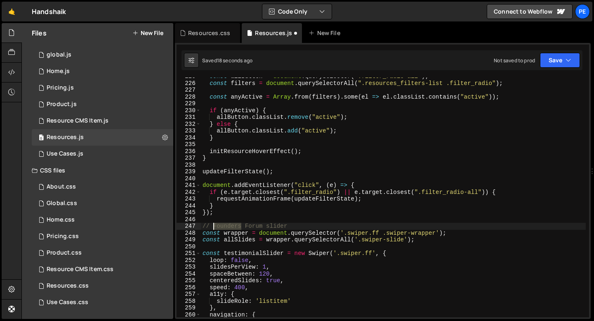
click at [221, 225] on div "const allButton = document . querySelector ( ".filter_radio-all" ) ; const filt…" at bounding box center [393, 199] width 385 height 253
type textarea "// Founders Forum slider const wrapper = document.querySelector('.swiper.ff .sw…"
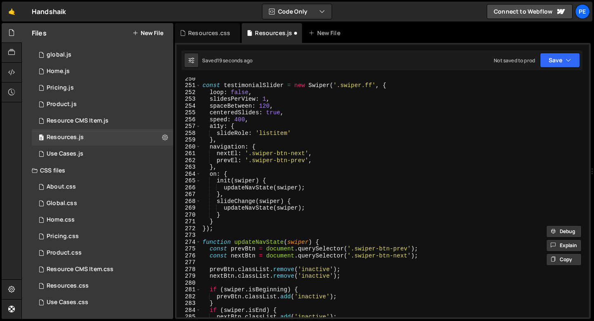
scroll to position [1707, 0]
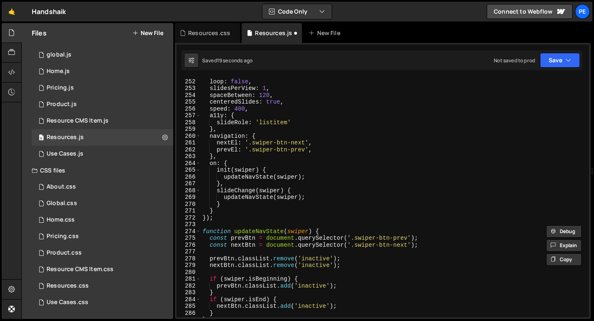
click at [239, 223] on div "const testimonialSlider = new Swiper ( '.swiper.ff' , { loop : false , slidesPe…" at bounding box center [393, 197] width 385 height 253
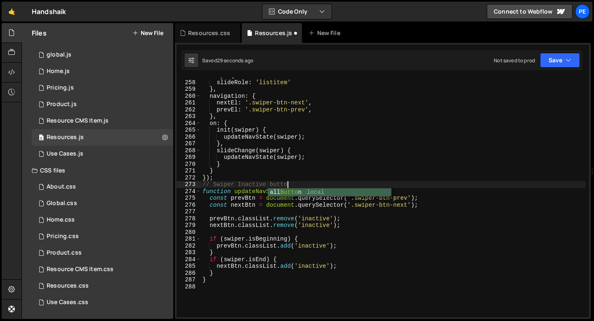
scroll to position [0, 6]
type textarea "// Swiper Inactive buttons"
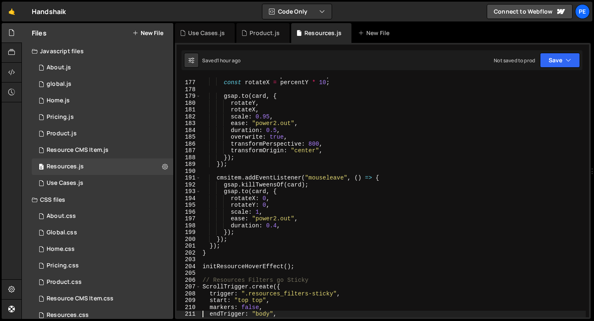
scroll to position [1195, 0]
